Goal: Task Accomplishment & Management: Manage account settings

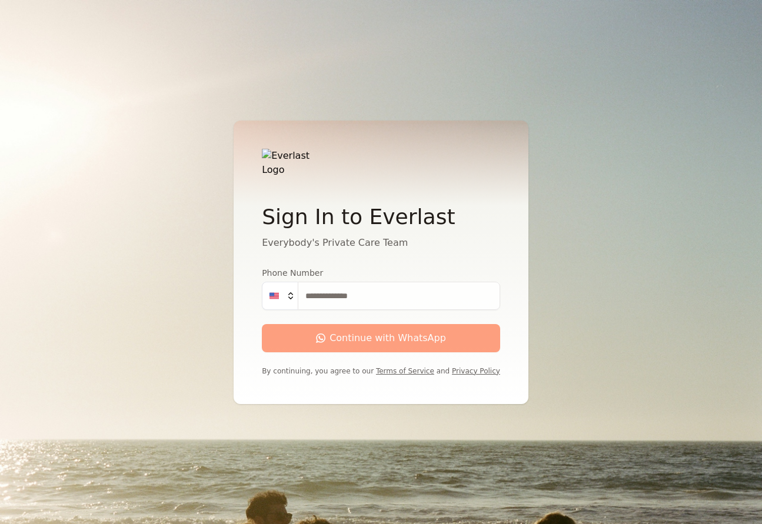
click at [311, 301] on input "Phone Number" at bounding box center [399, 296] width 202 height 28
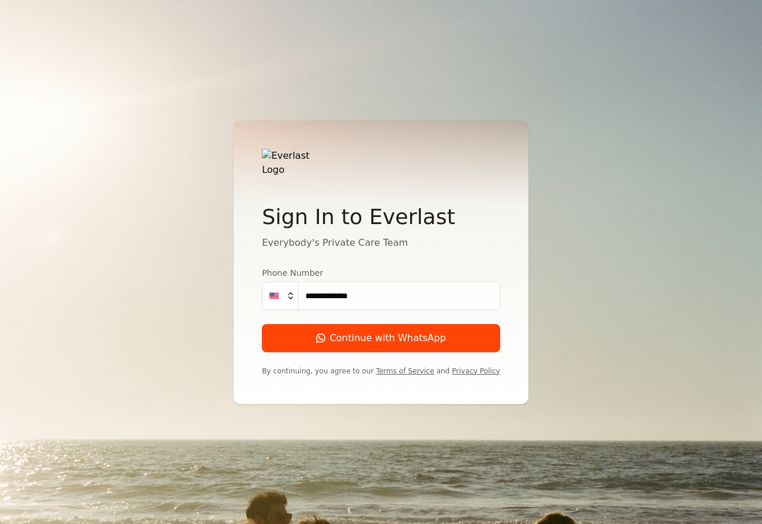
type input "**********"
click at [262, 324] on button "Continue with WhatsApp" at bounding box center [381, 338] width 238 height 28
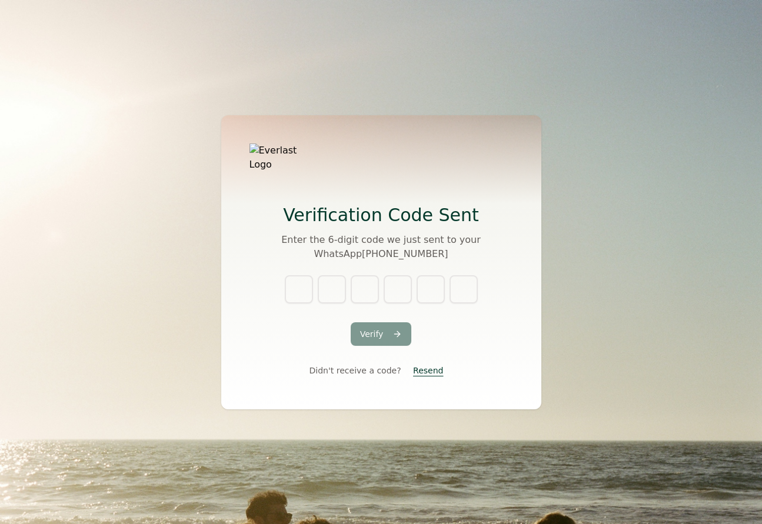
click at [296, 300] on div "Verify Didn't receive a code? [GEOGRAPHIC_DATA]" at bounding box center [382, 328] width 264 height 106
click at [297, 291] on input "text" at bounding box center [299, 289] width 28 height 28
type input "*"
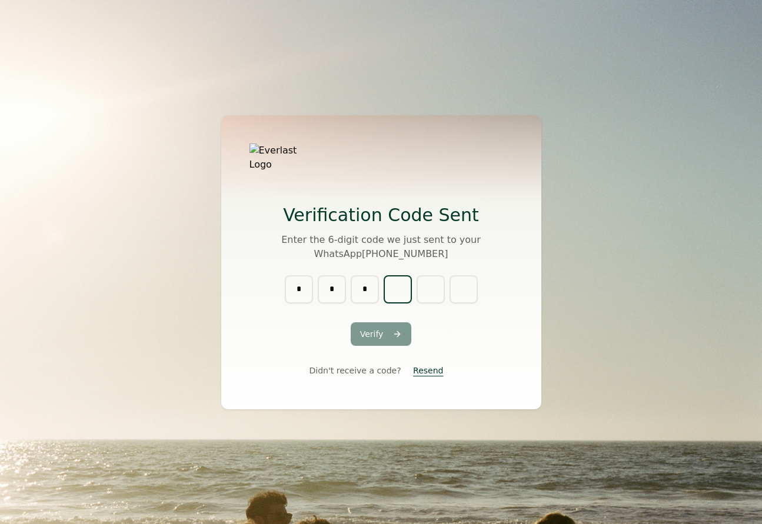
type input "*"
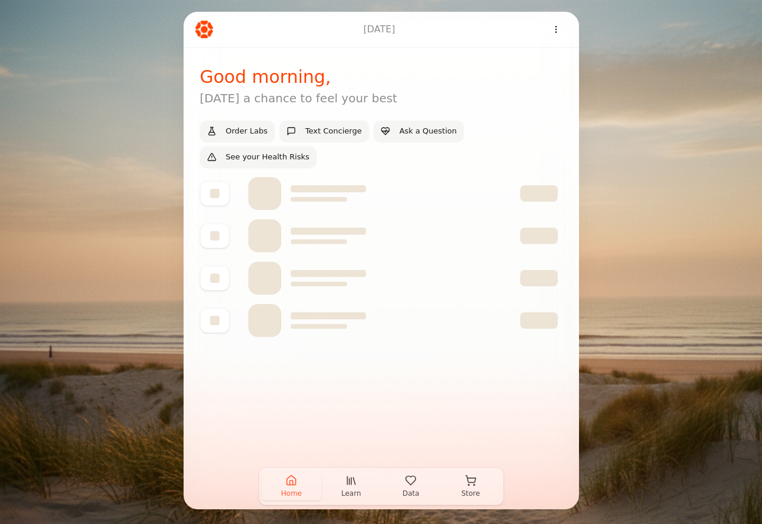
click at [560, 37] on html "[DATE] Good morning , [DATE] a chance to feel your best Order Labs Text Concier…" at bounding box center [381, 262] width 762 height 524
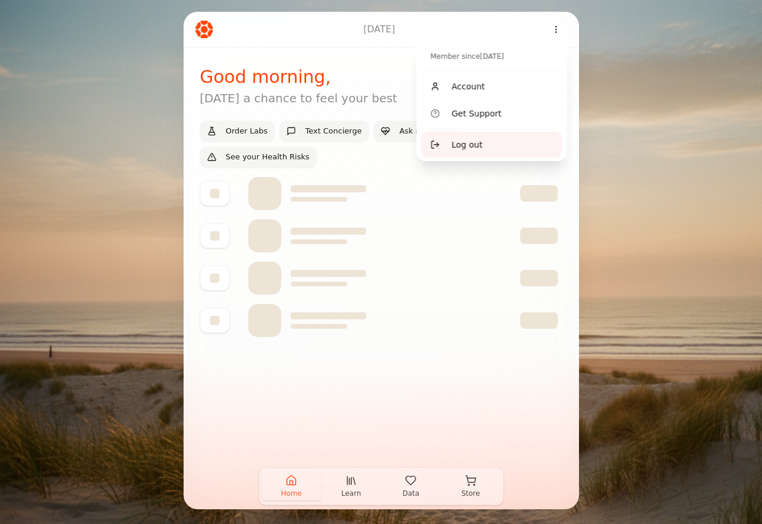
click at [478, 141] on span "Log out" at bounding box center [467, 145] width 31 height 12
